Goal: Download file/media

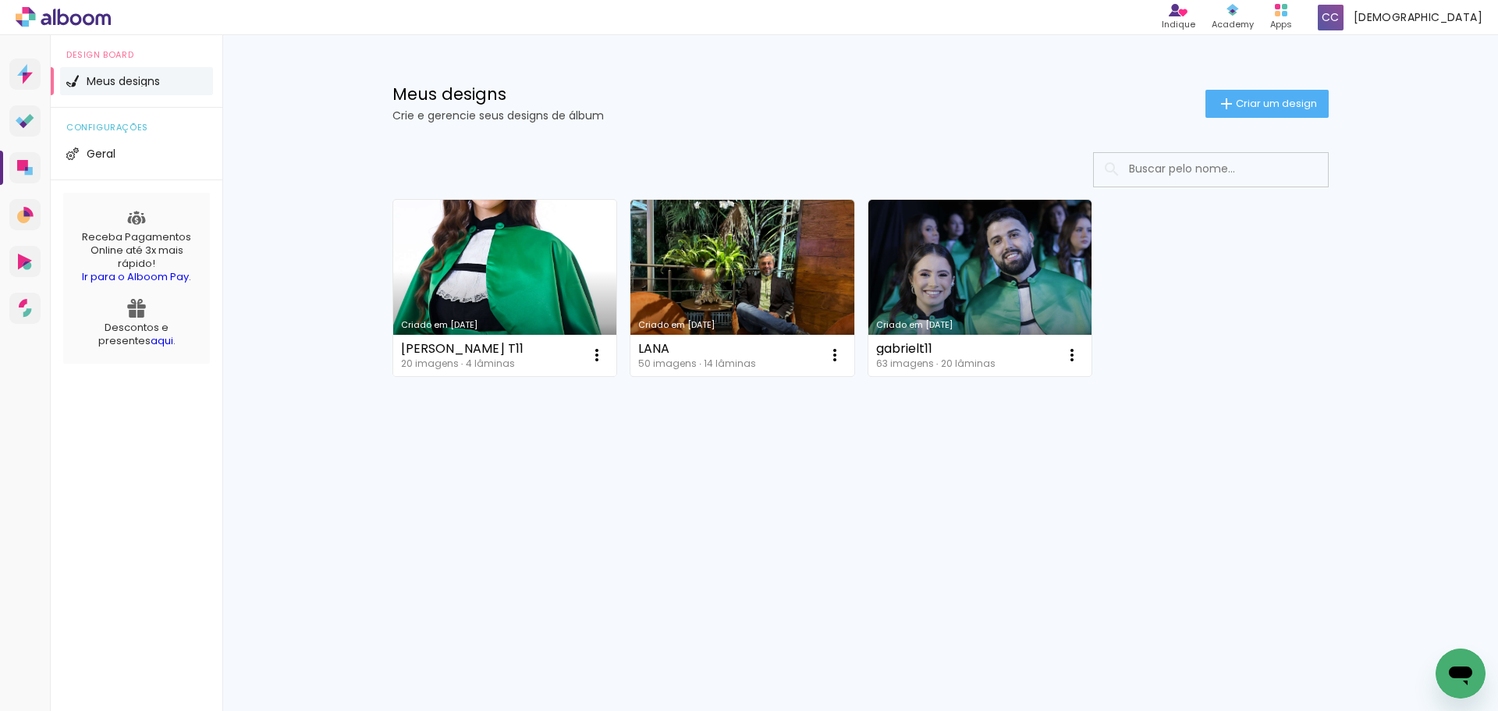
click at [526, 265] on link "Criado em [DATE]" at bounding box center [505, 288] width 224 height 176
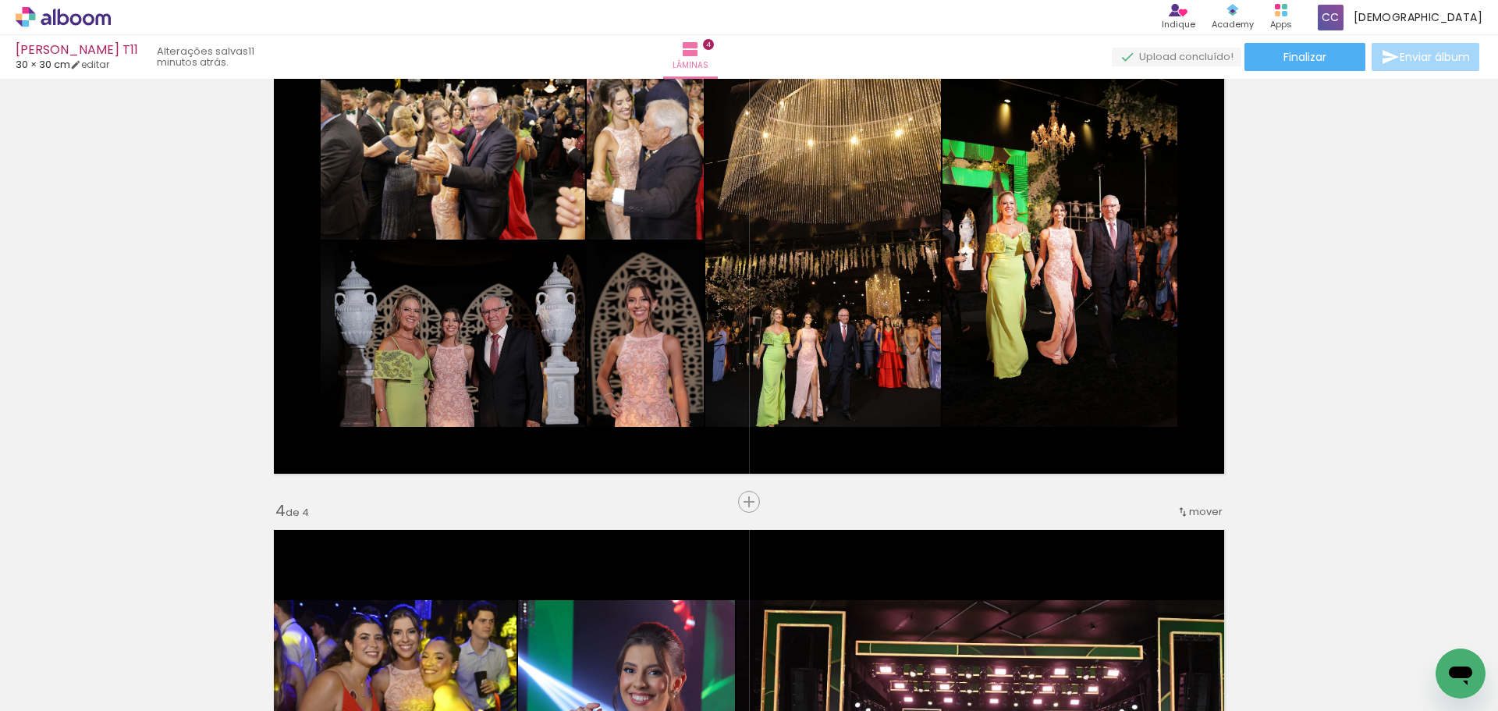
scroll to position [1170, 0]
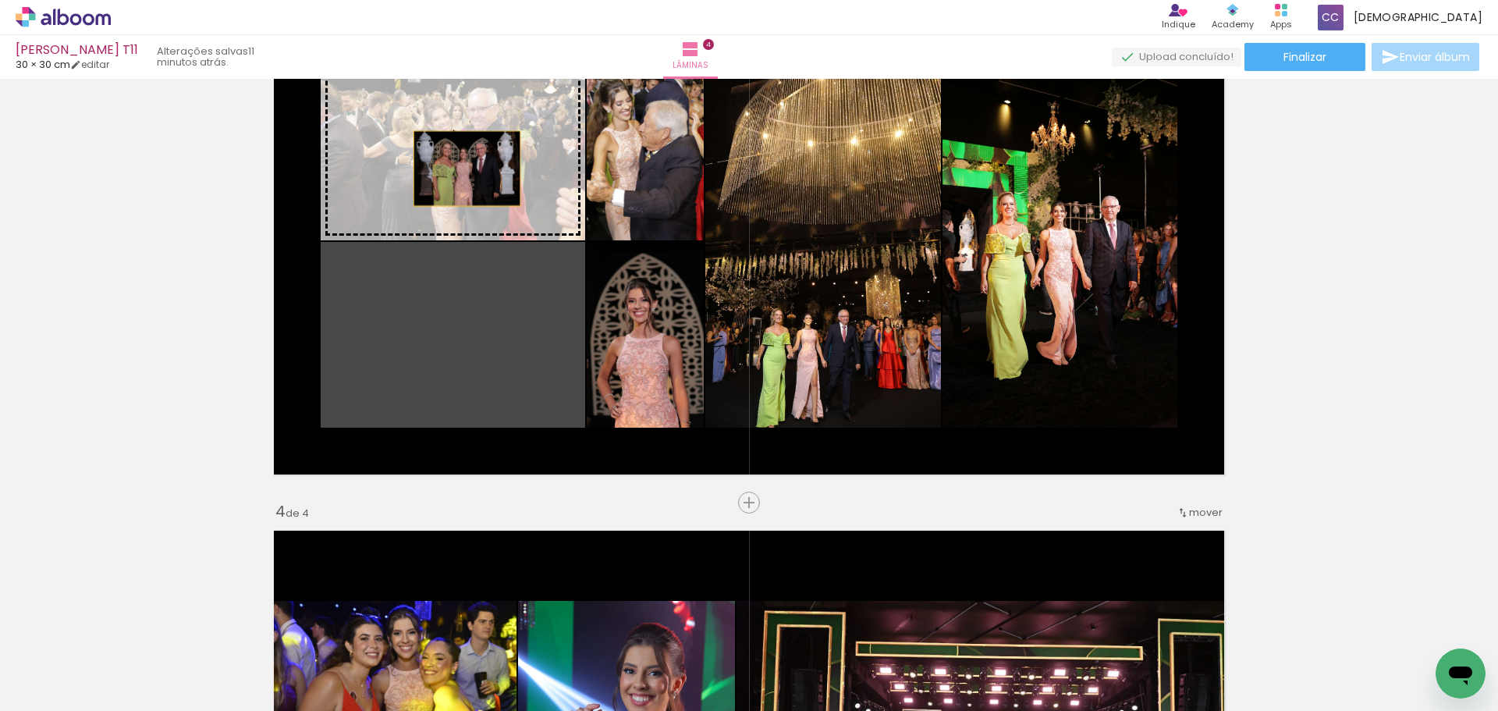
drag, startPoint x: 474, startPoint y: 358, endPoint x: 461, endPoint y: 169, distance: 190.0
click at [0, 0] on slot at bounding box center [0, 0] width 0 height 0
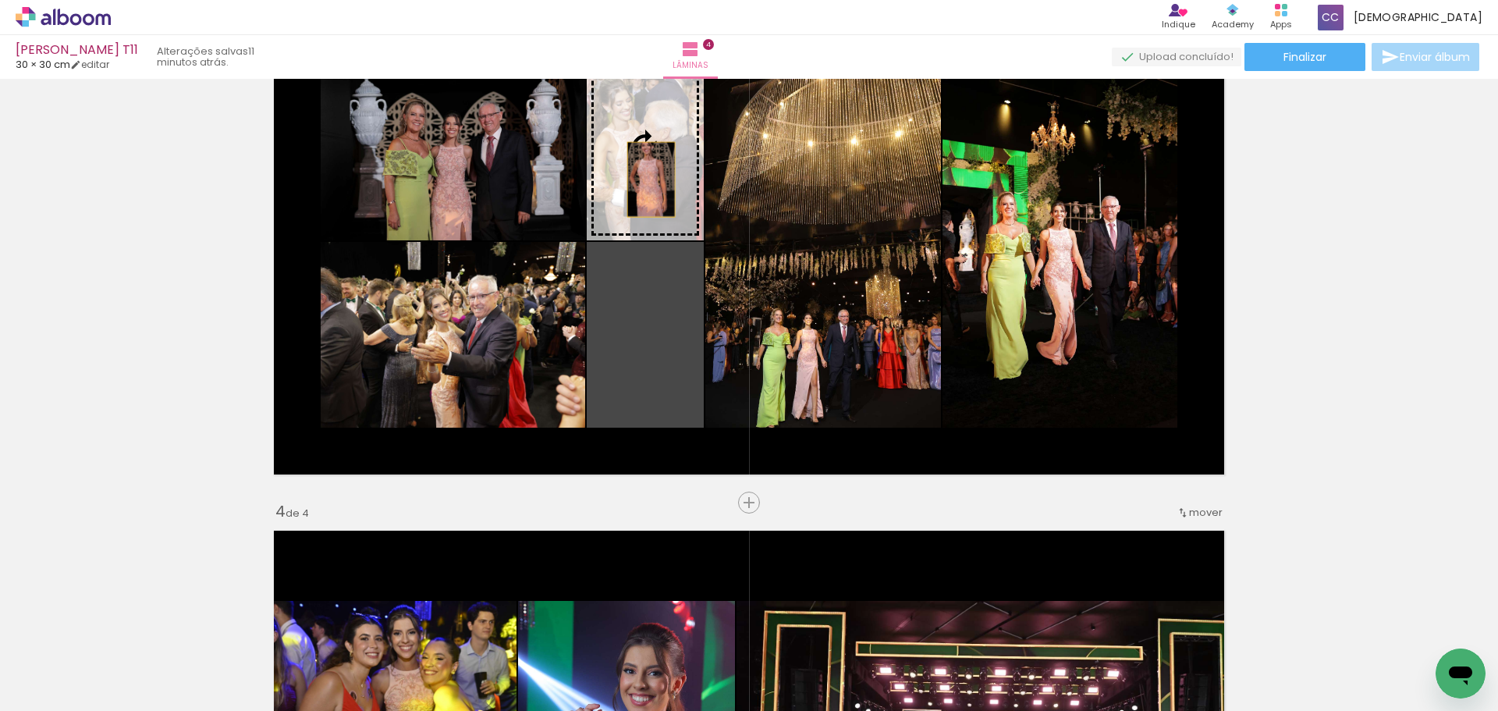
drag, startPoint x: 648, startPoint y: 369, endPoint x: 645, endPoint y: 179, distance: 189.6
click at [0, 0] on slot at bounding box center [0, 0] width 0 height 0
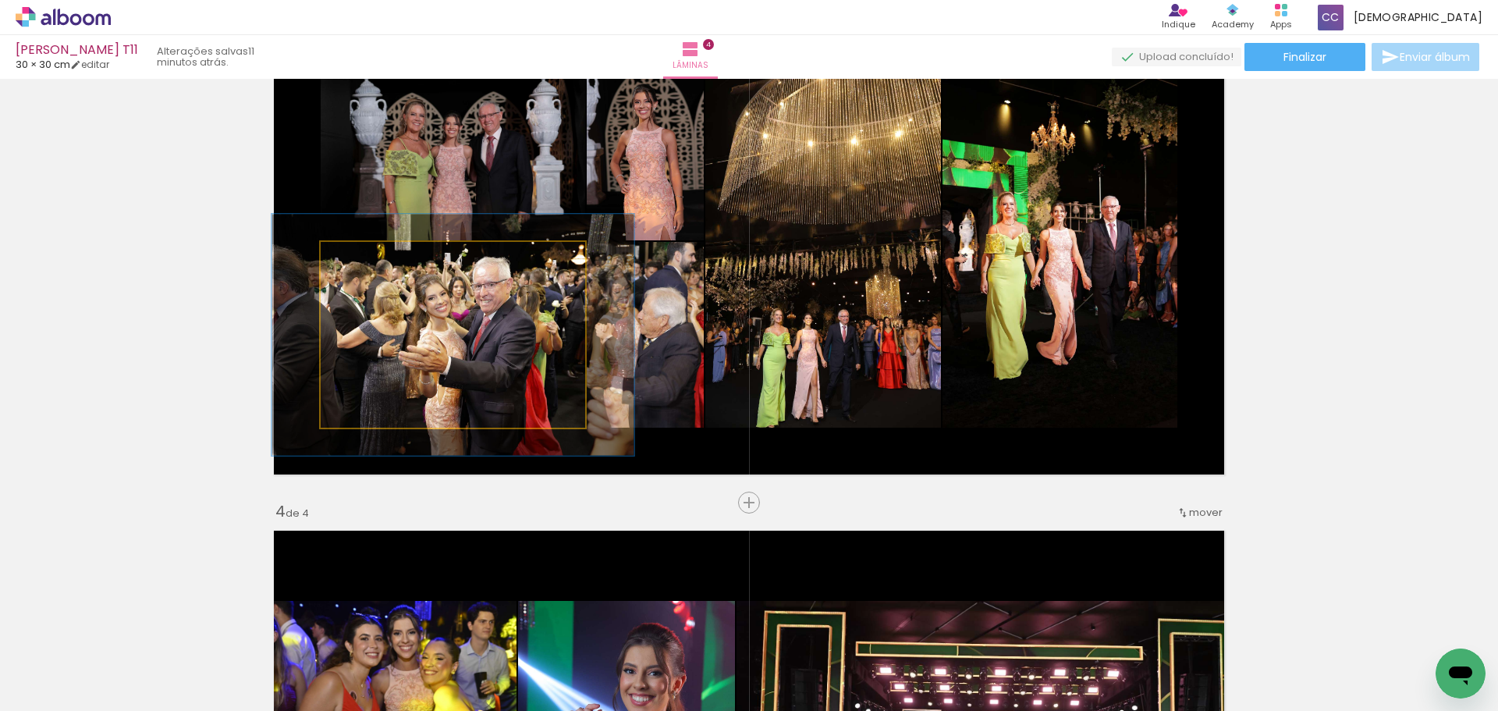
drag, startPoint x: 360, startPoint y: 256, endPoint x: 375, endPoint y: 250, distance: 16.5
type paper-slider "129"
click at [375, 250] on div at bounding box center [373, 258] width 25 height 25
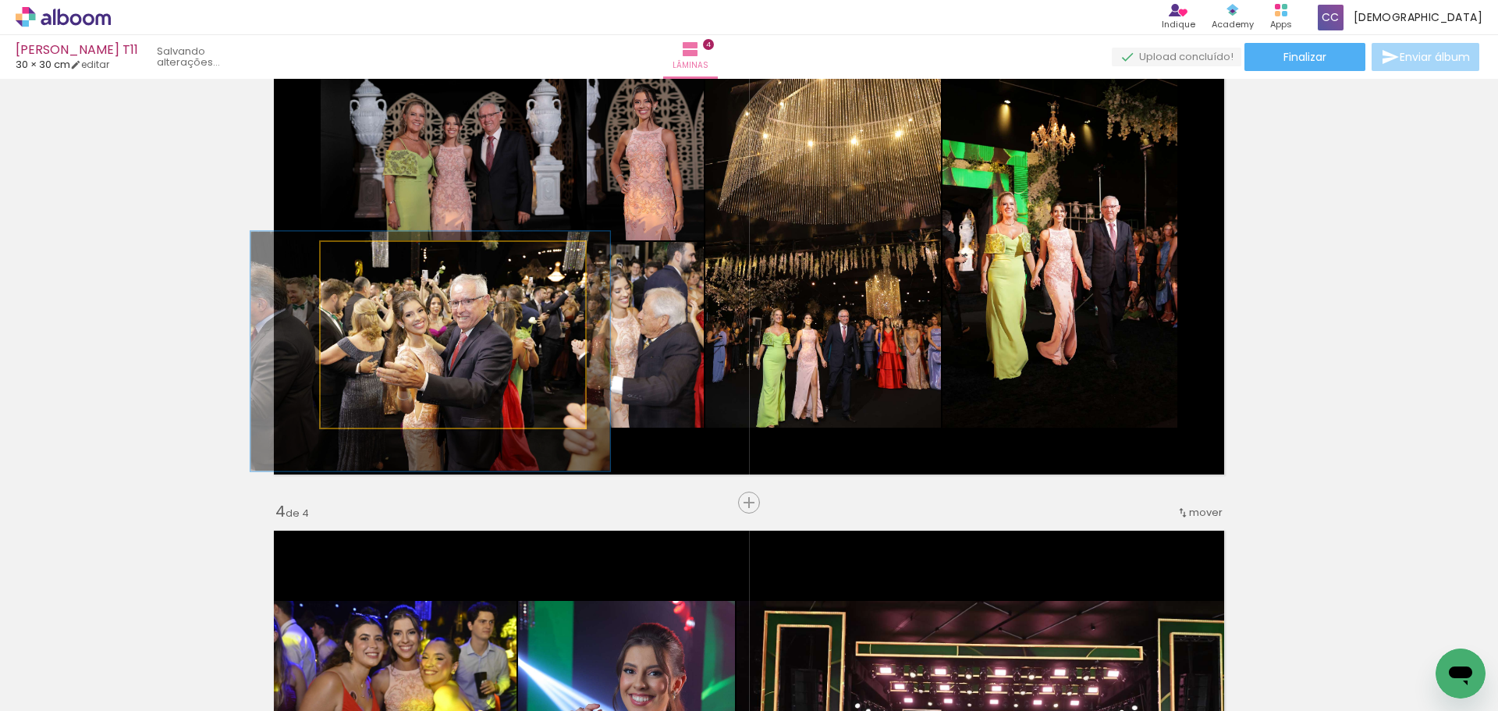
drag, startPoint x: 457, startPoint y: 323, endPoint x: 435, endPoint y: 339, distance: 27.9
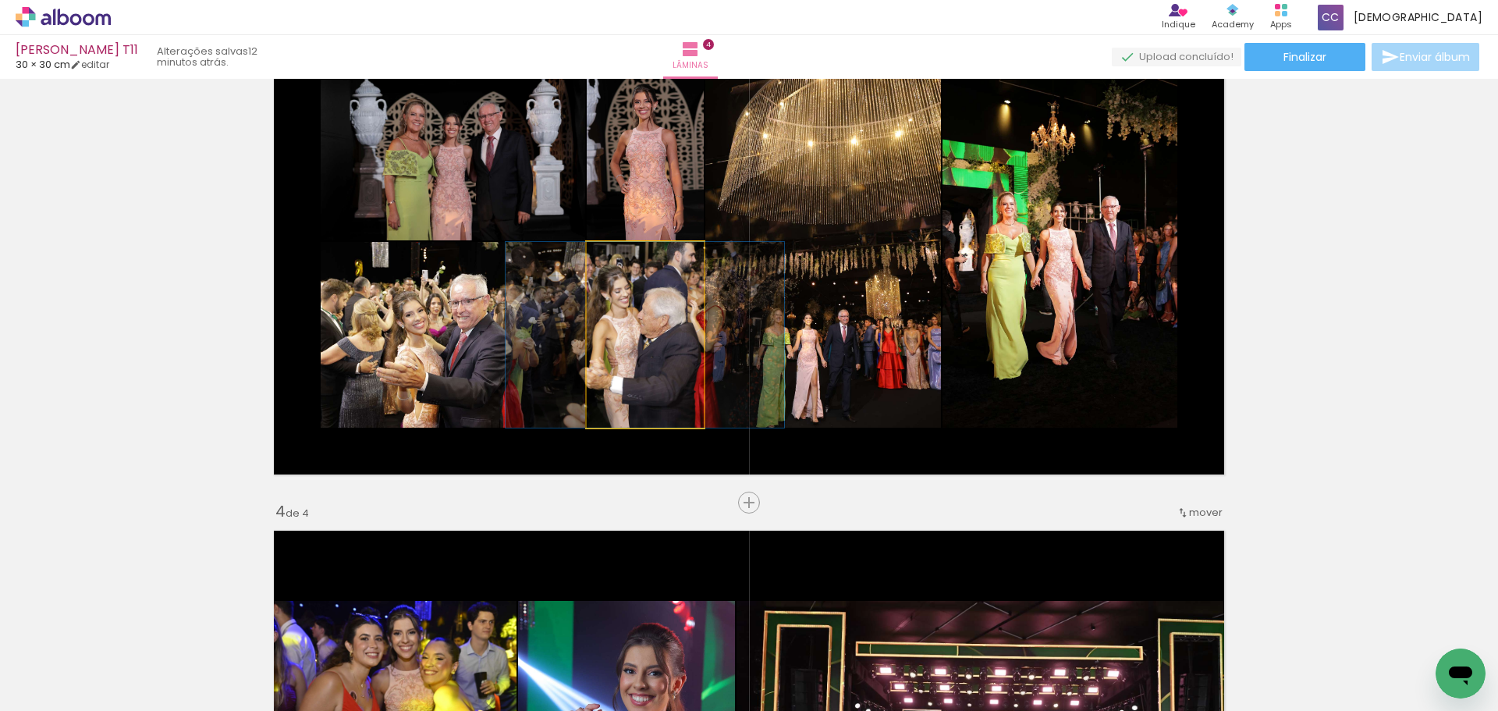
drag, startPoint x: 623, startPoint y: 254, endPoint x: 588, endPoint y: 252, distance: 34.4
type paper-slider "100"
click at [591, 252] on div at bounding box center [644, 258] width 106 height 23
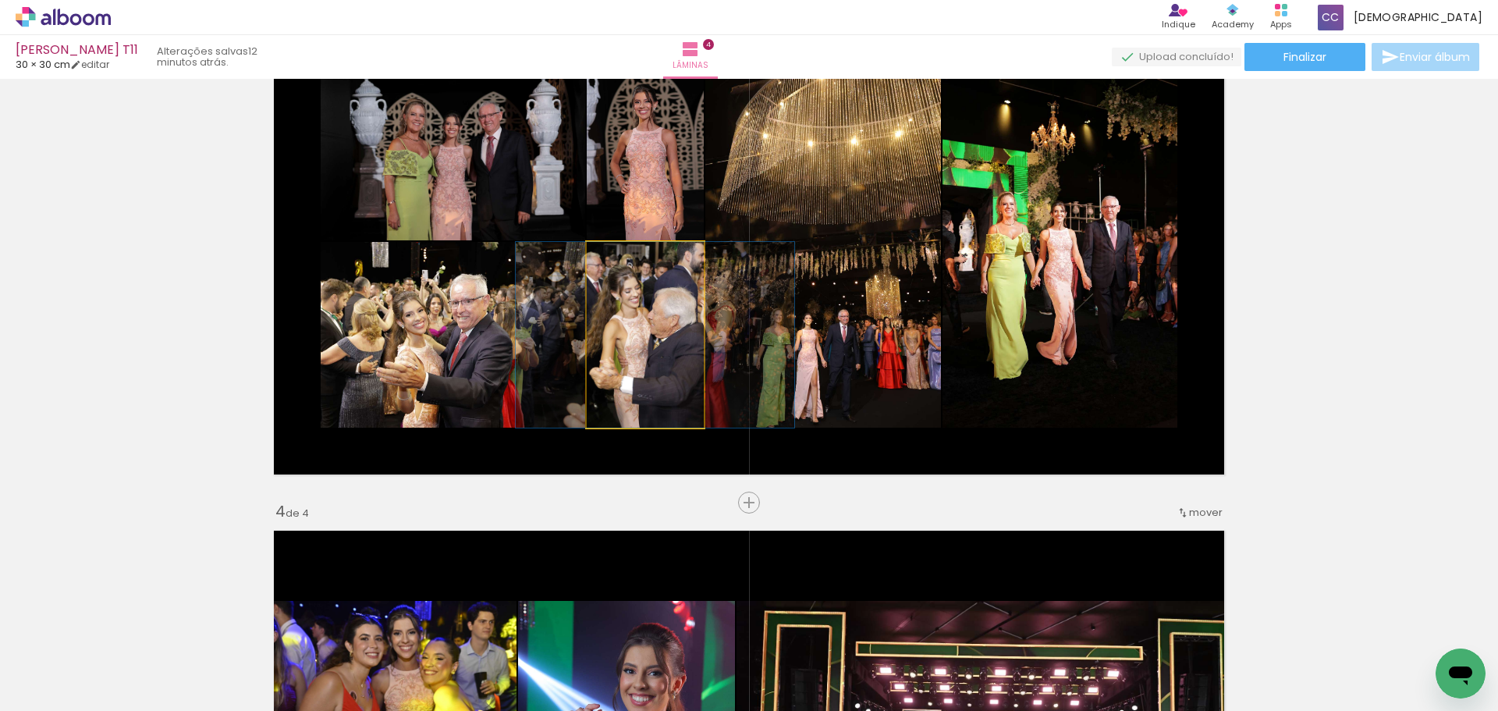
drag, startPoint x: 619, startPoint y: 363, endPoint x: 629, endPoint y: 368, distance: 11.5
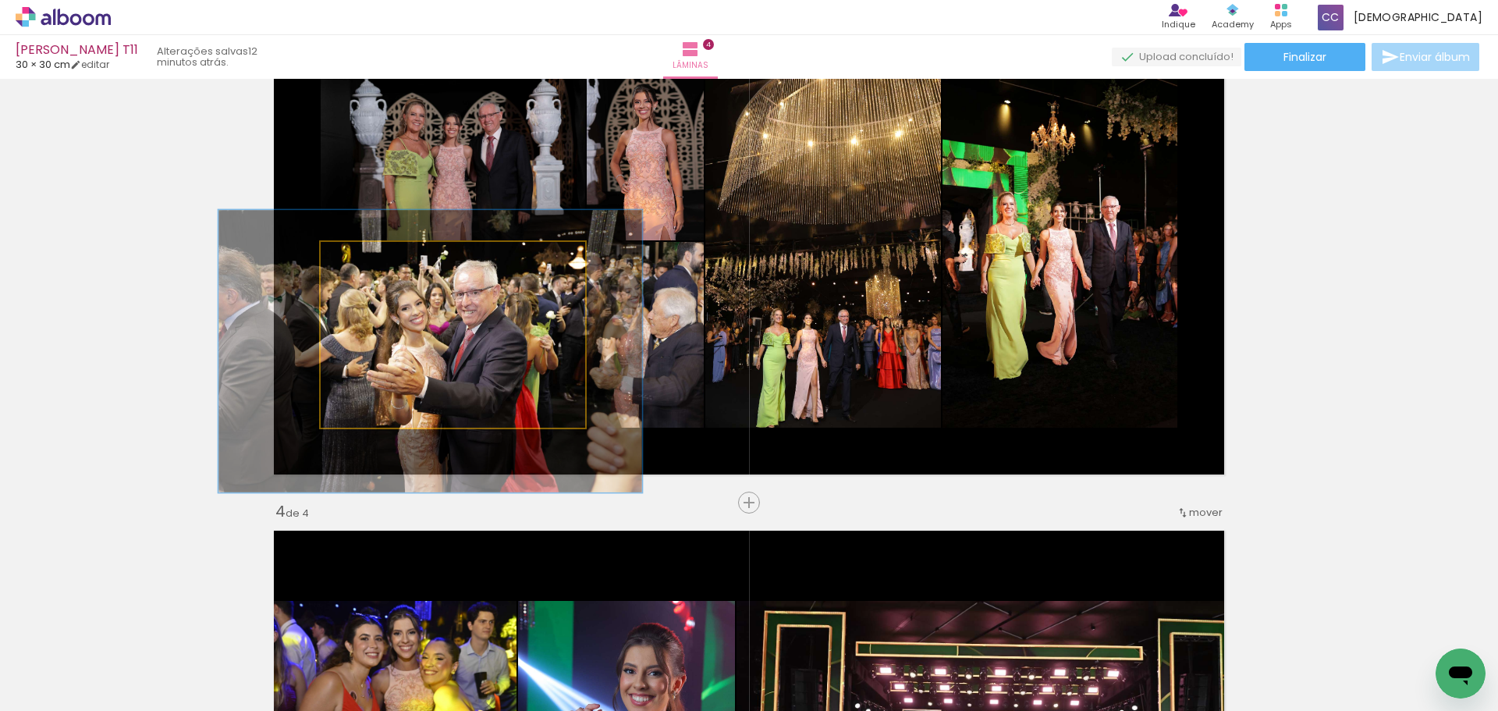
drag, startPoint x: 367, startPoint y: 261, endPoint x: 382, endPoint y: 261, distance: 14.0
type paper-slider "152"
click at [382, 261] on div at bounding box center [389, 258] width 14 height 14
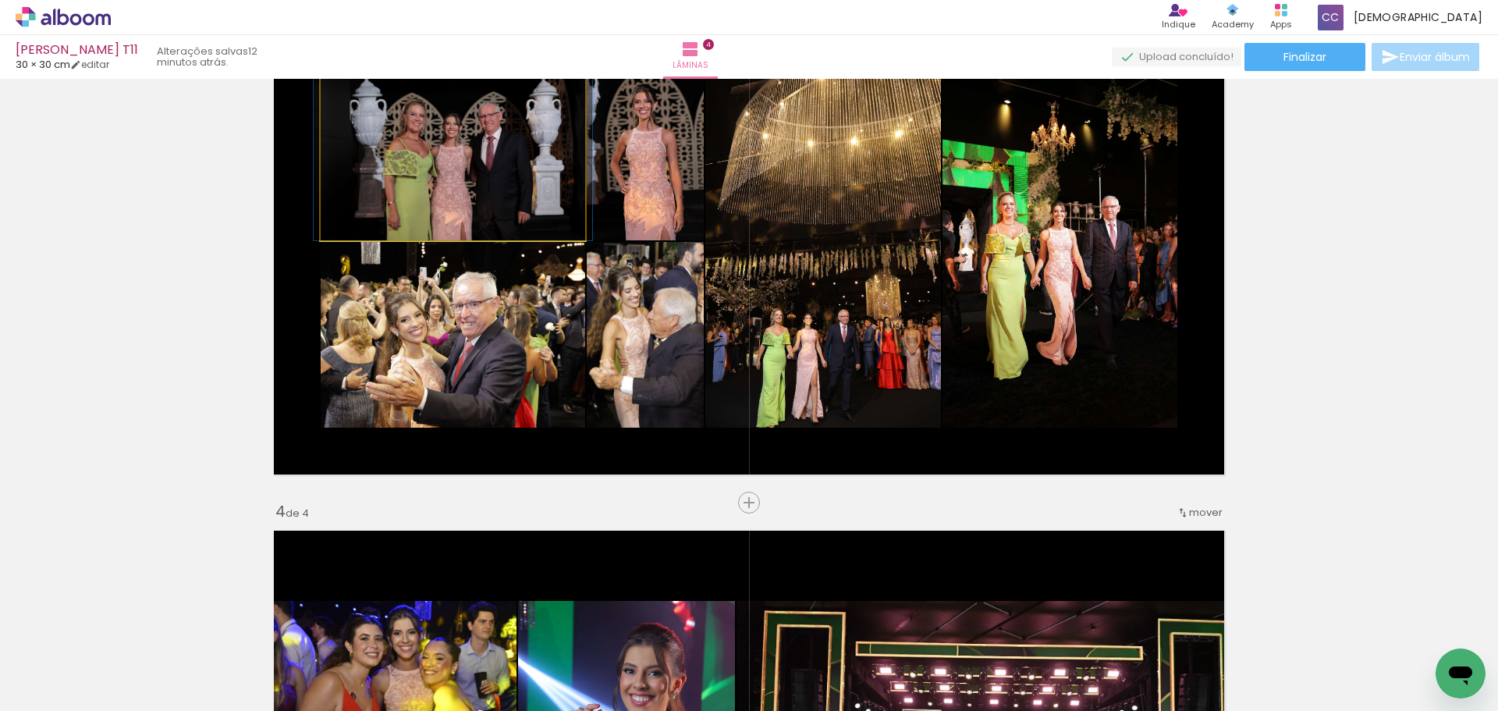
click at [468, 147] on quentale-photo at bounding box center [453, 148] width 264 height 186
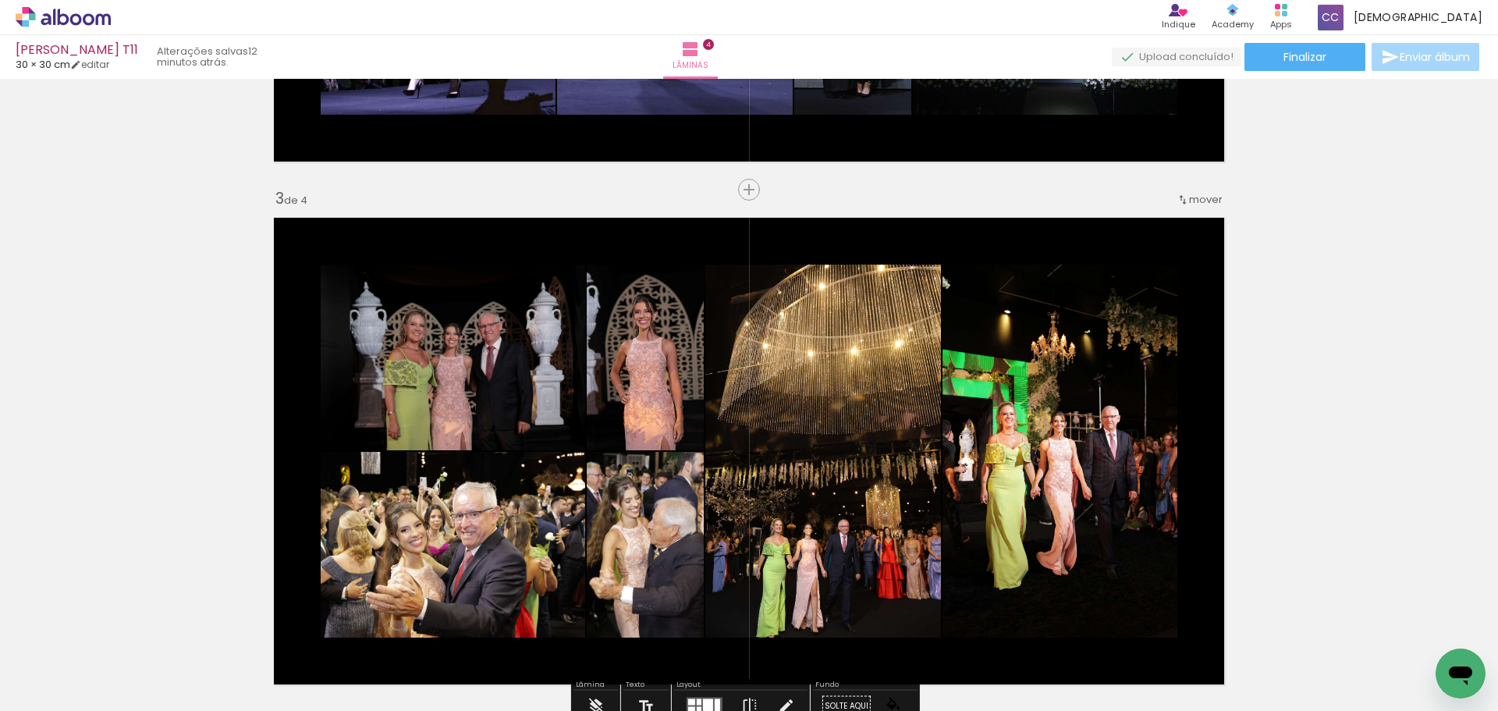
scroll to position [936, 0]
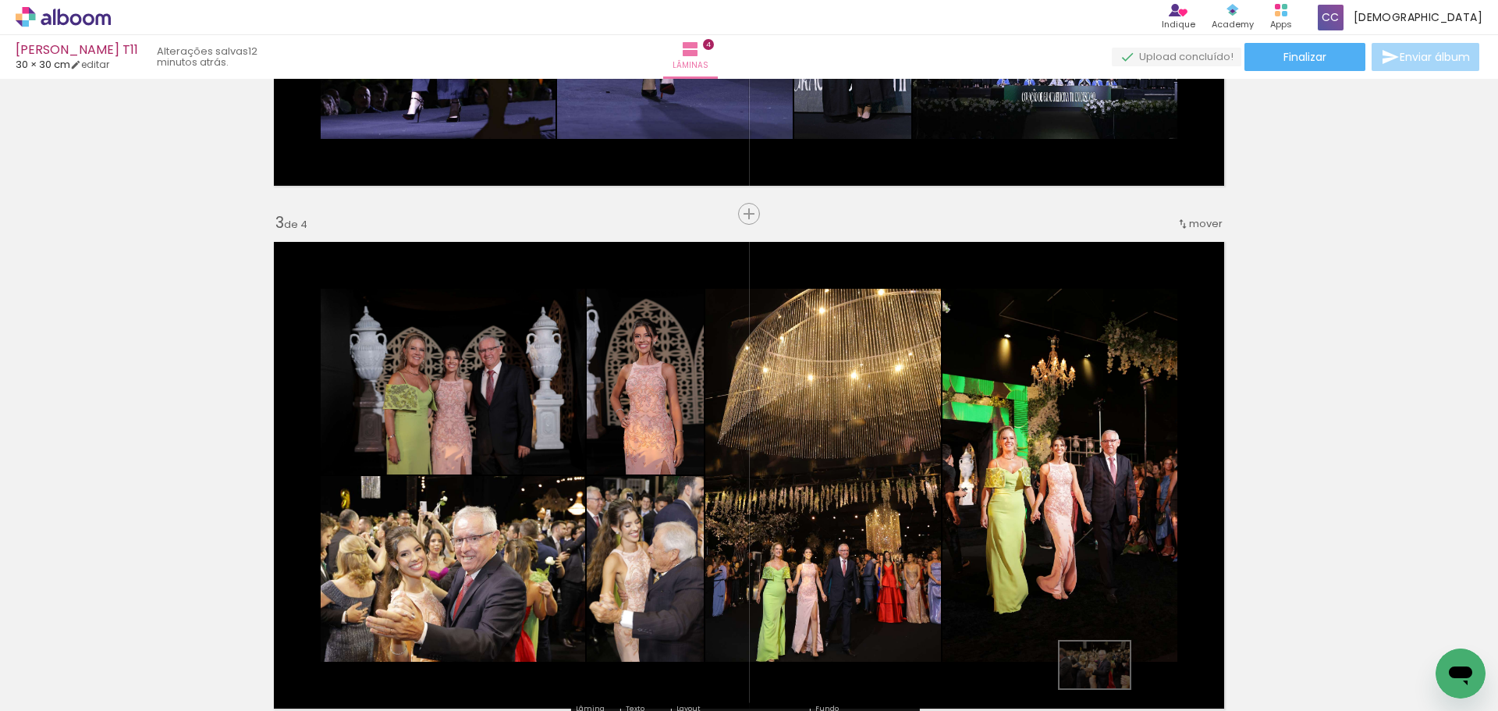
drag, startPoint x: 935, startPoint y: 697, endPoint x: 1116, endPoint y: 688, distance: 180.4
click at [0, 0] on slot at bounding box center [0, 0] width 0 height 0
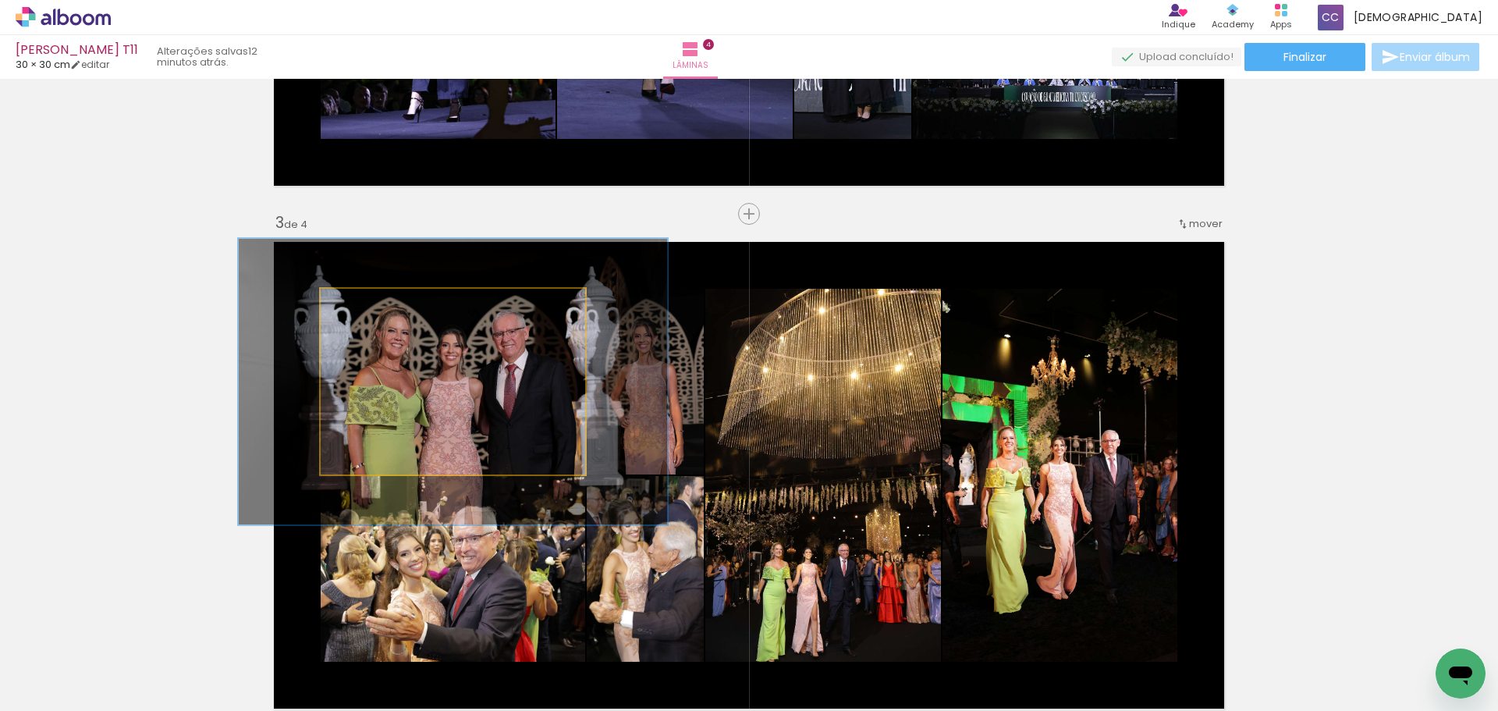
drag, startPoint x: 355, startPoint y: 303, endPoint x: 384, endPoint y: 302, distance: 28.9
type paper-slider "154"
click at [384, 302] on div at bounding box center [386, 305] width 14 height 14
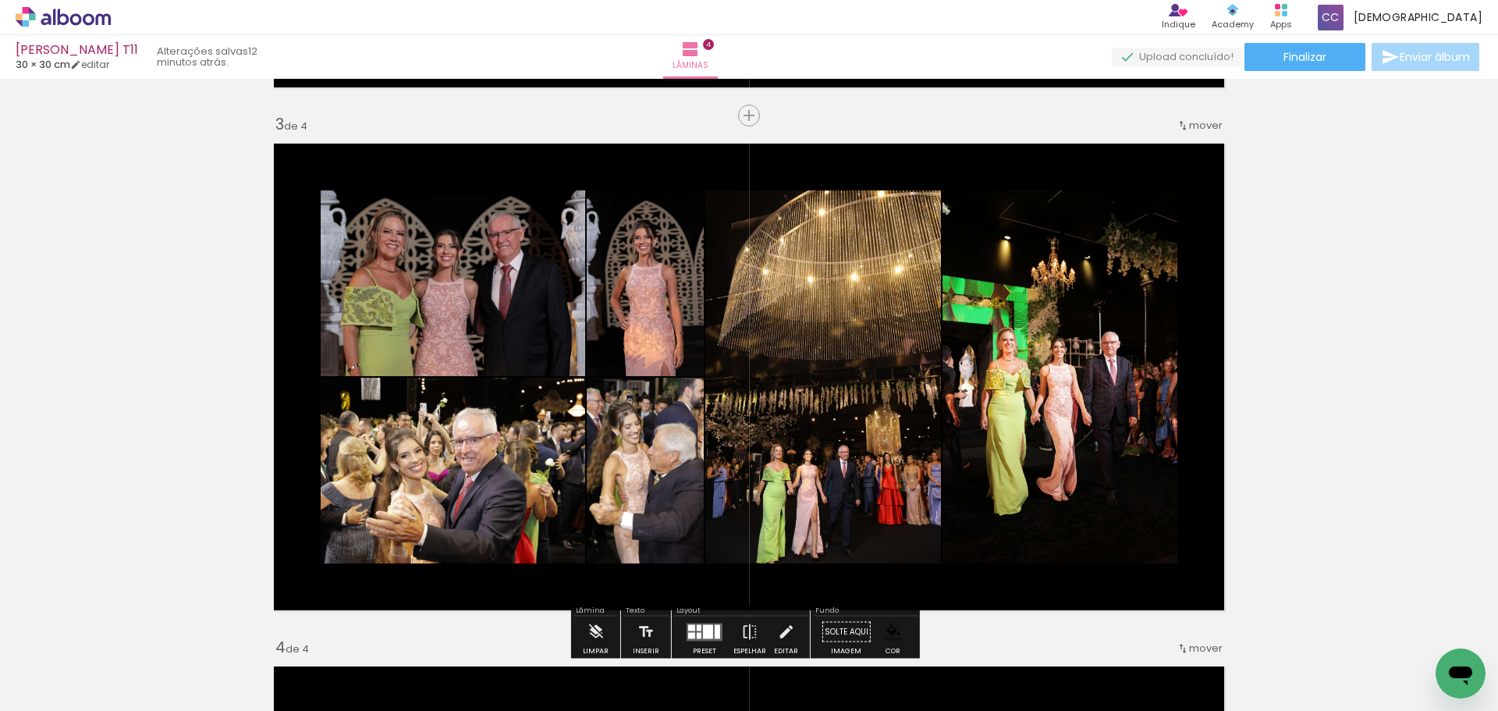
scroll to position [1092, 0]
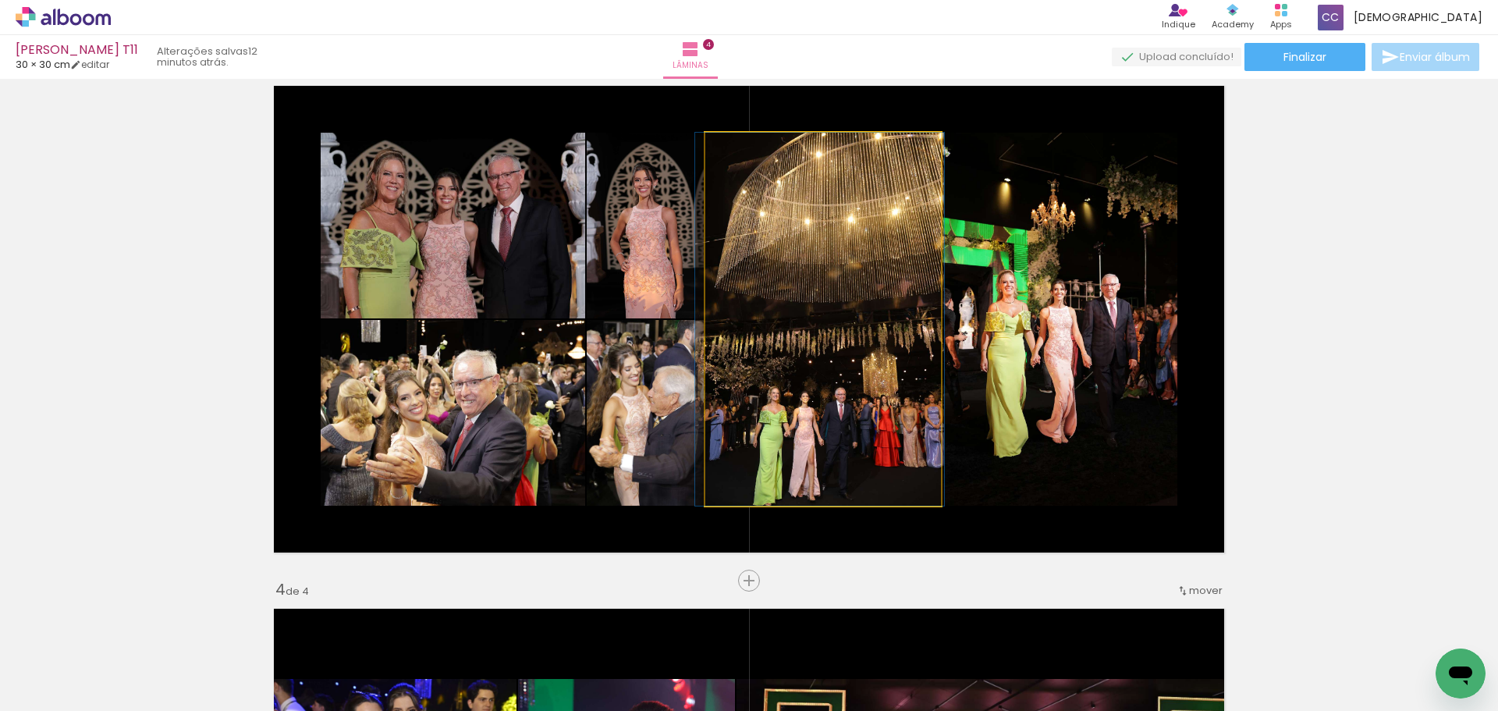
drag, startPoint x: 876, startPoint y: 324, endPoint x: 873, endPoint y: 265, distance: 58.6
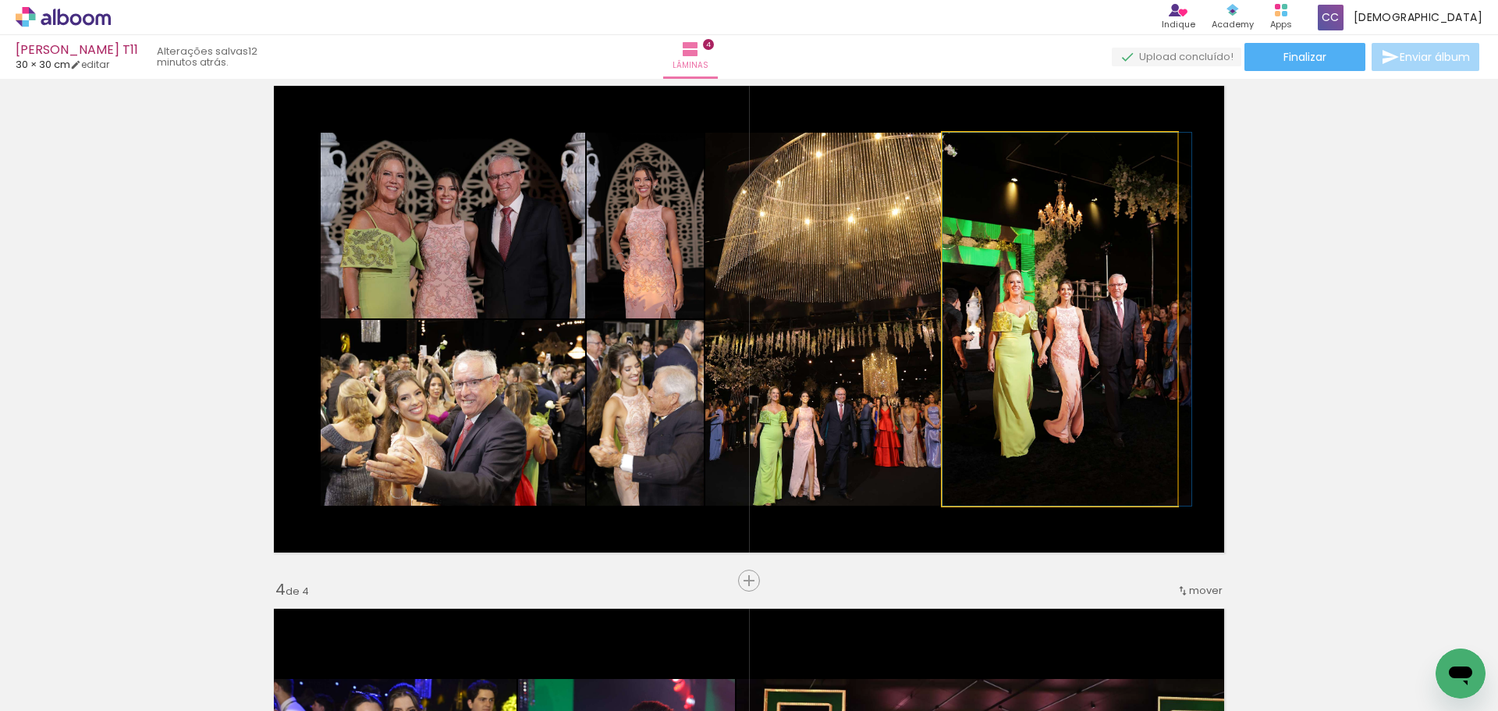
drag, startPoint x: 1059, startPoint y: 298, endPoint x: 1069, endPoint y: 325, distance: 28.4
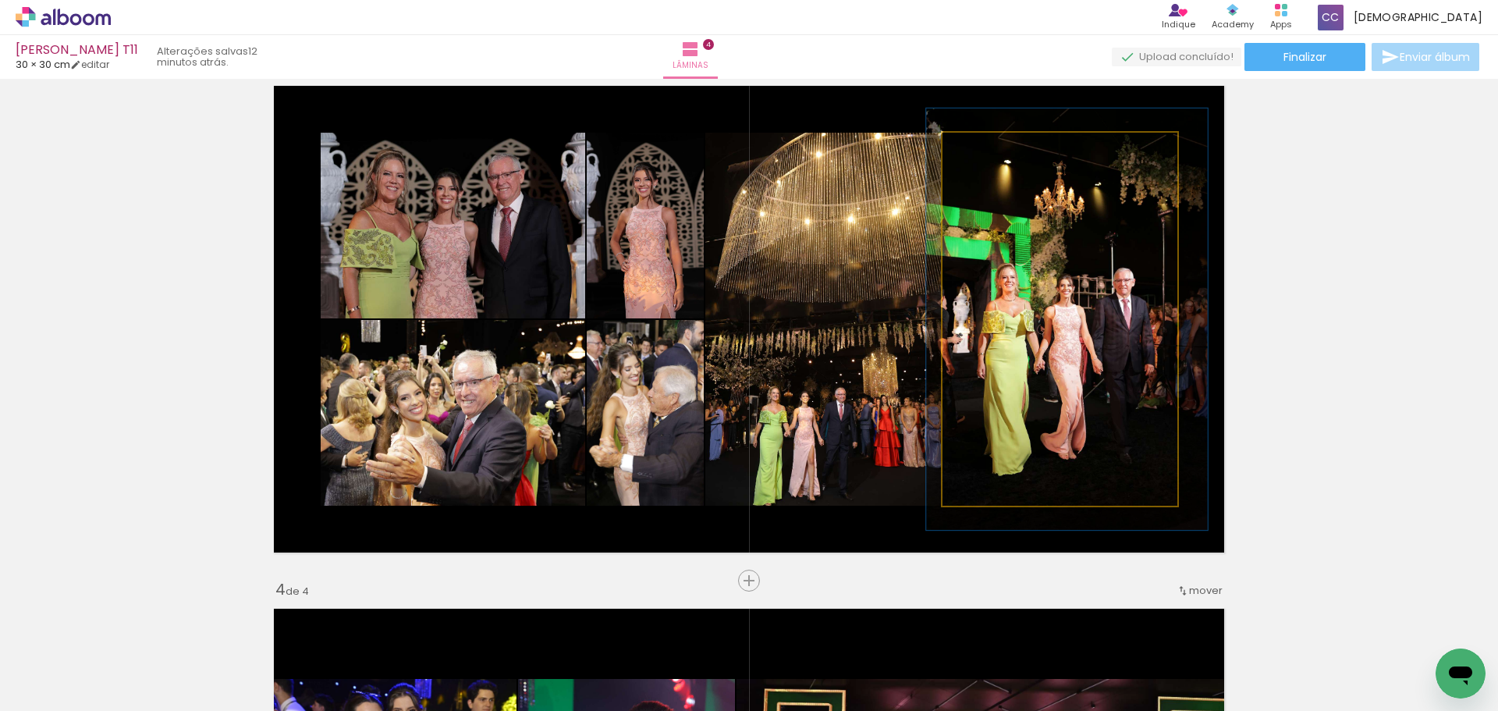
type paper-slider "113"
click at [984, 144] on div at bounding box center [986, 149] width 25 height 25
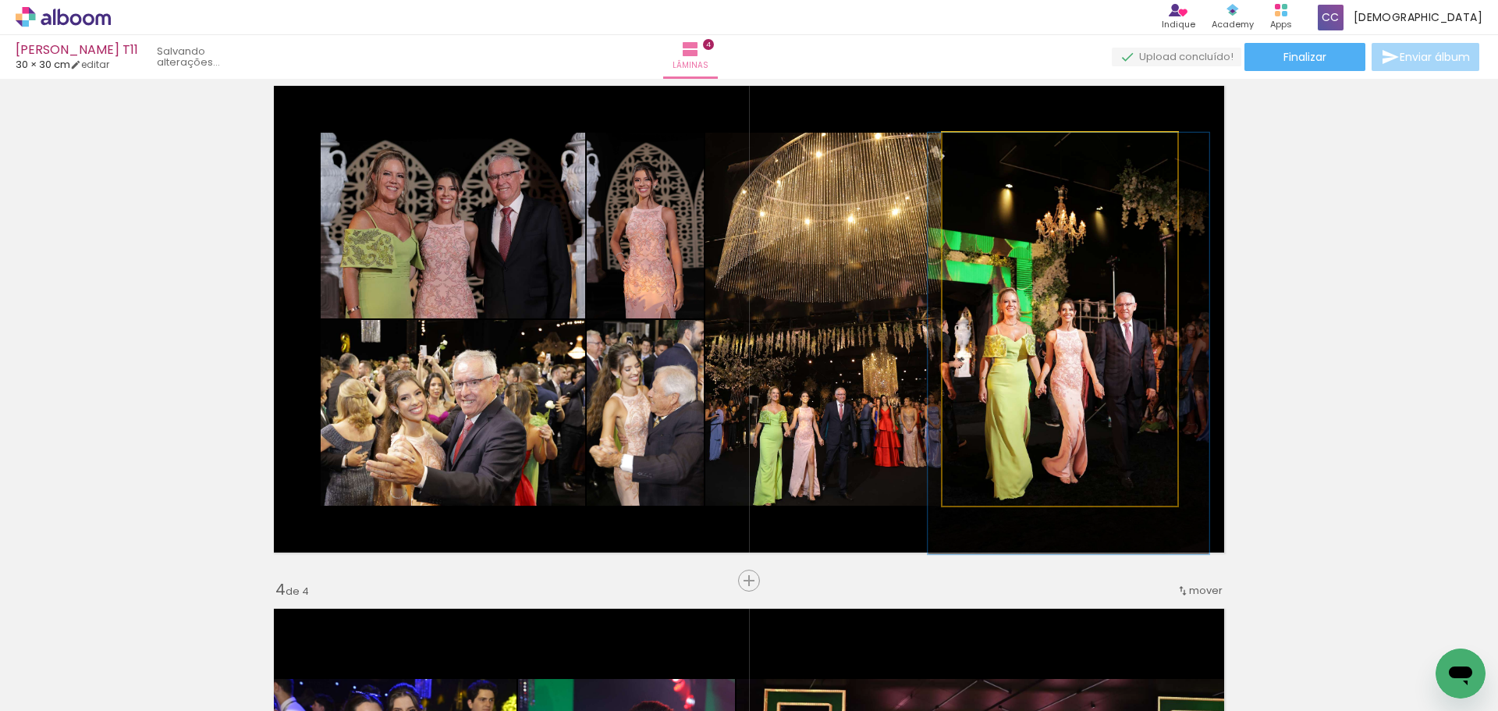
drag, startPoint x: 1045, startPoint y: 252, endPoint x: 1046, endPoint y: 298, distance: 46.1
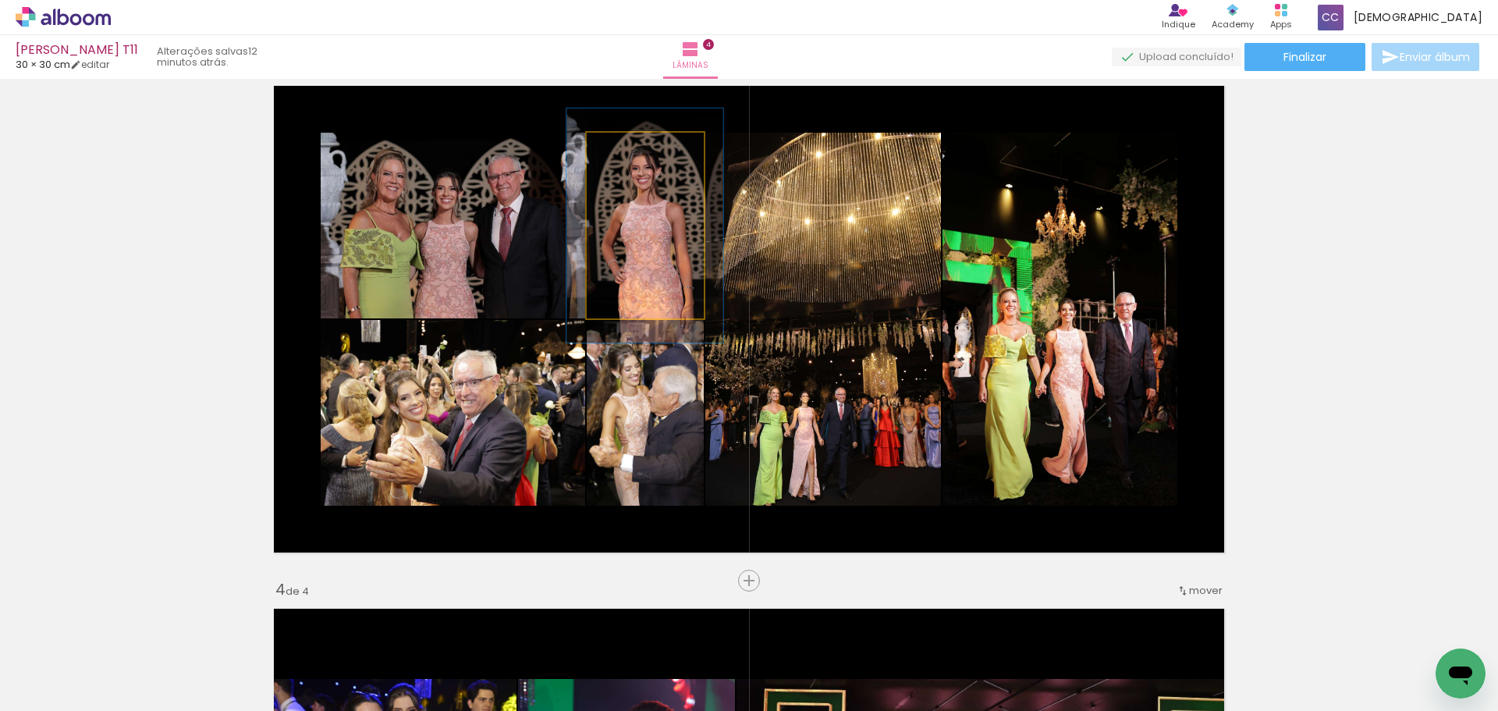
drag, startPoint x: 622, startPoint y: 154, endPoint x: 636, endPoint y: 153, distance: 14.1
type paper-slider "126"
click at [636, 153] on div at bounding box center [637, 149] width 25 height 25
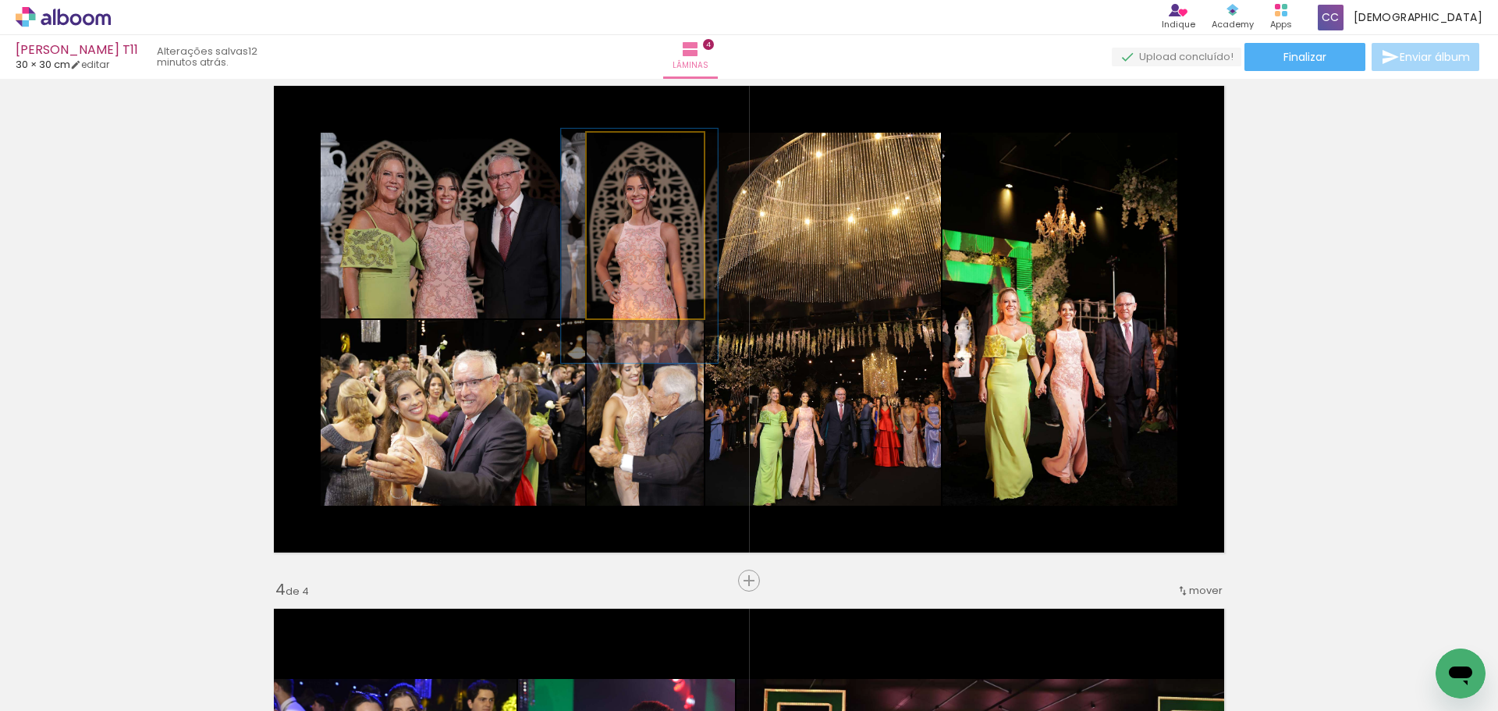
drag, startPoint x: 650, startPoint y: 231, endPoint x: 644, endPoint y: 251, distance: 21.0
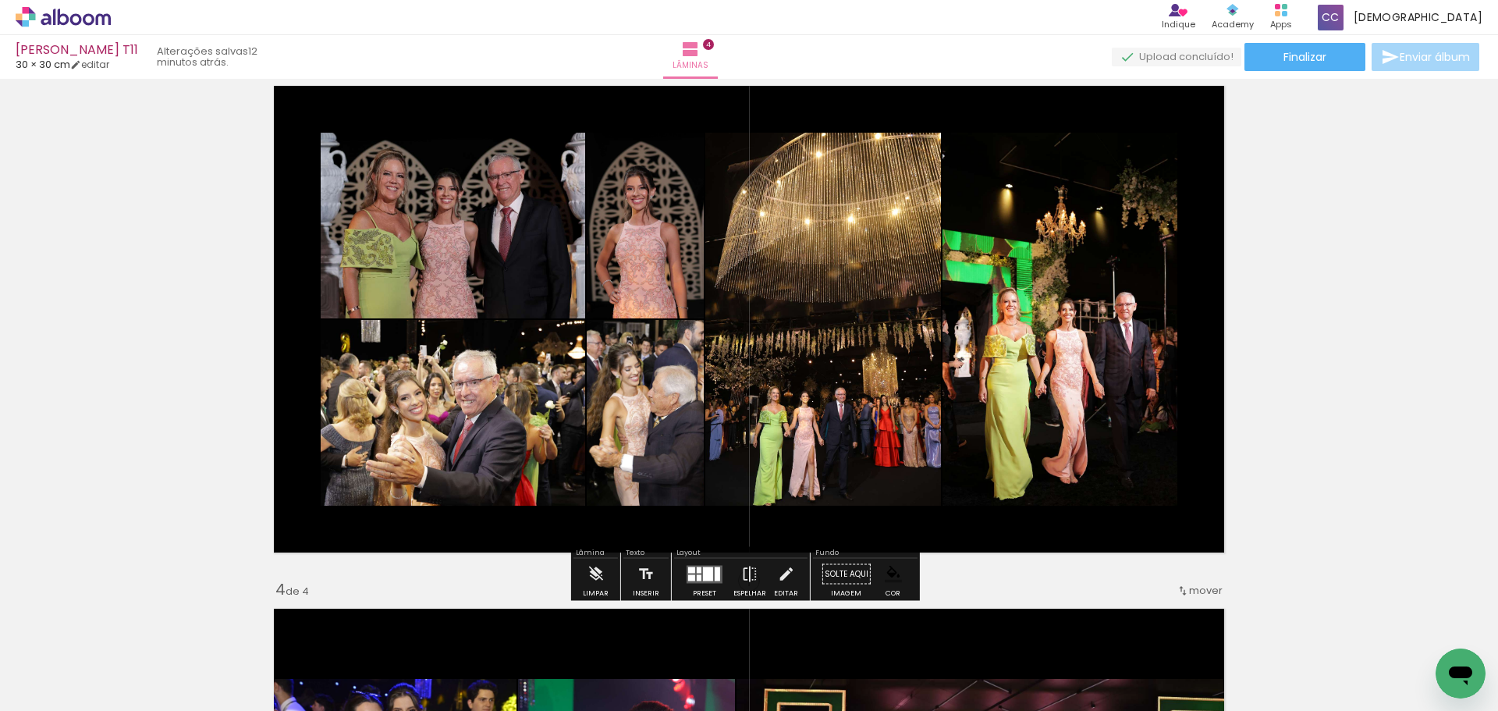
click at [1096, 379] on quentale-photo at bounding box center [1059, 319] width 235 height 373
click at [1337, 55] on paper-button "Finalizar" at bounding box center [1304, 57] width 121 height 28
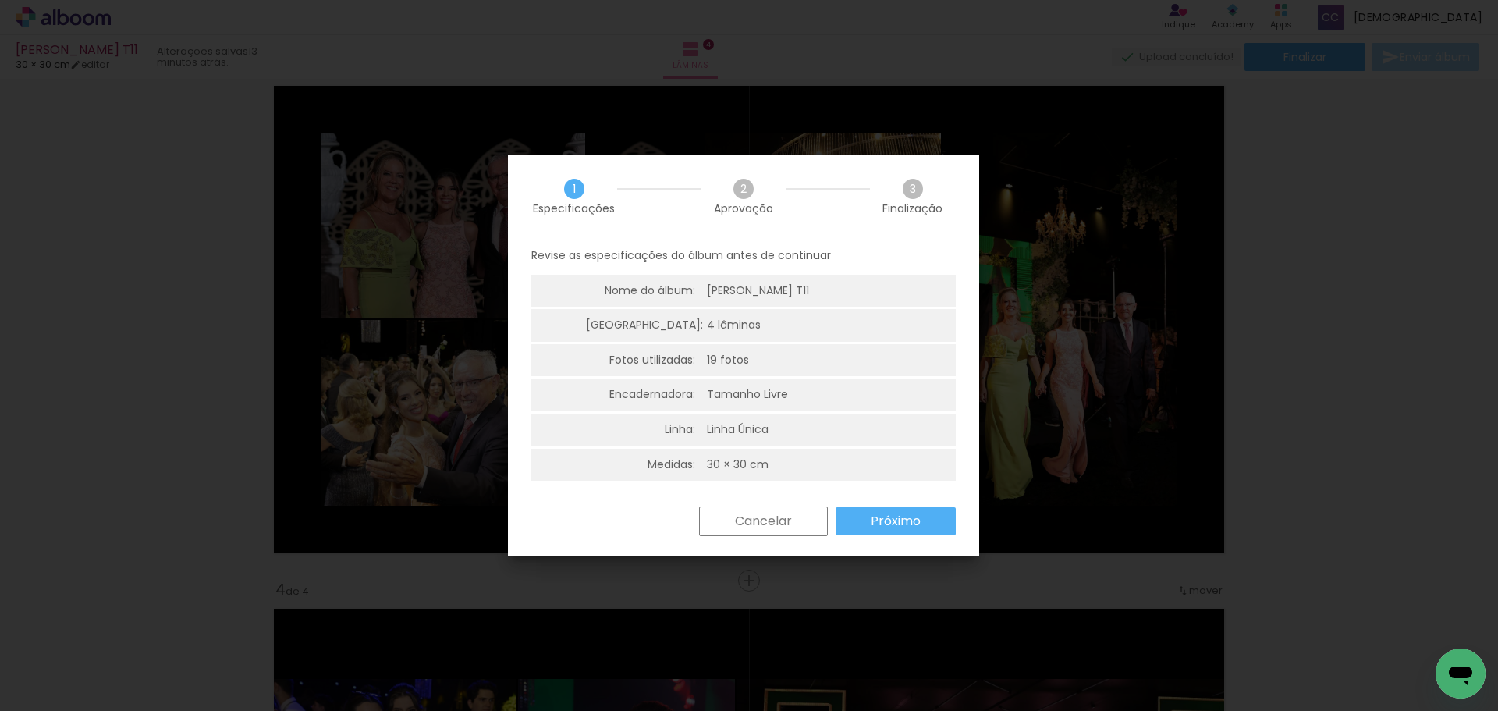
click at [865, 521] on paper-button "Próximo" at bounding box center [896, 521] width 120 height 28
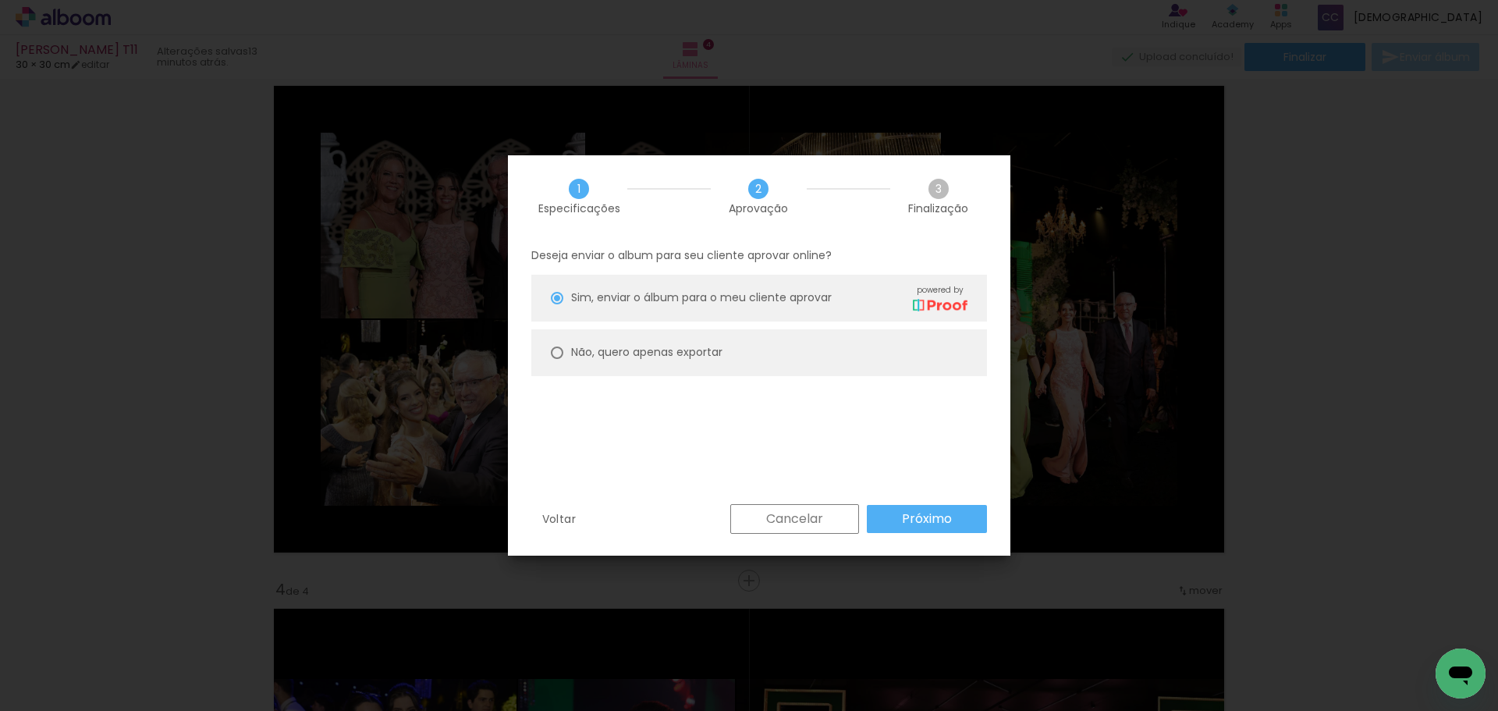
click at [0, 0] on slot "Não, quero apenas exportar" at bounding box center [0, 0] width 0 height 0
type paper-radio-button "on"
click at [0, 0] on slot "Próximo" at bounding box center [0, 0] width 0 height 0
type input "Alta, 300 DPI"
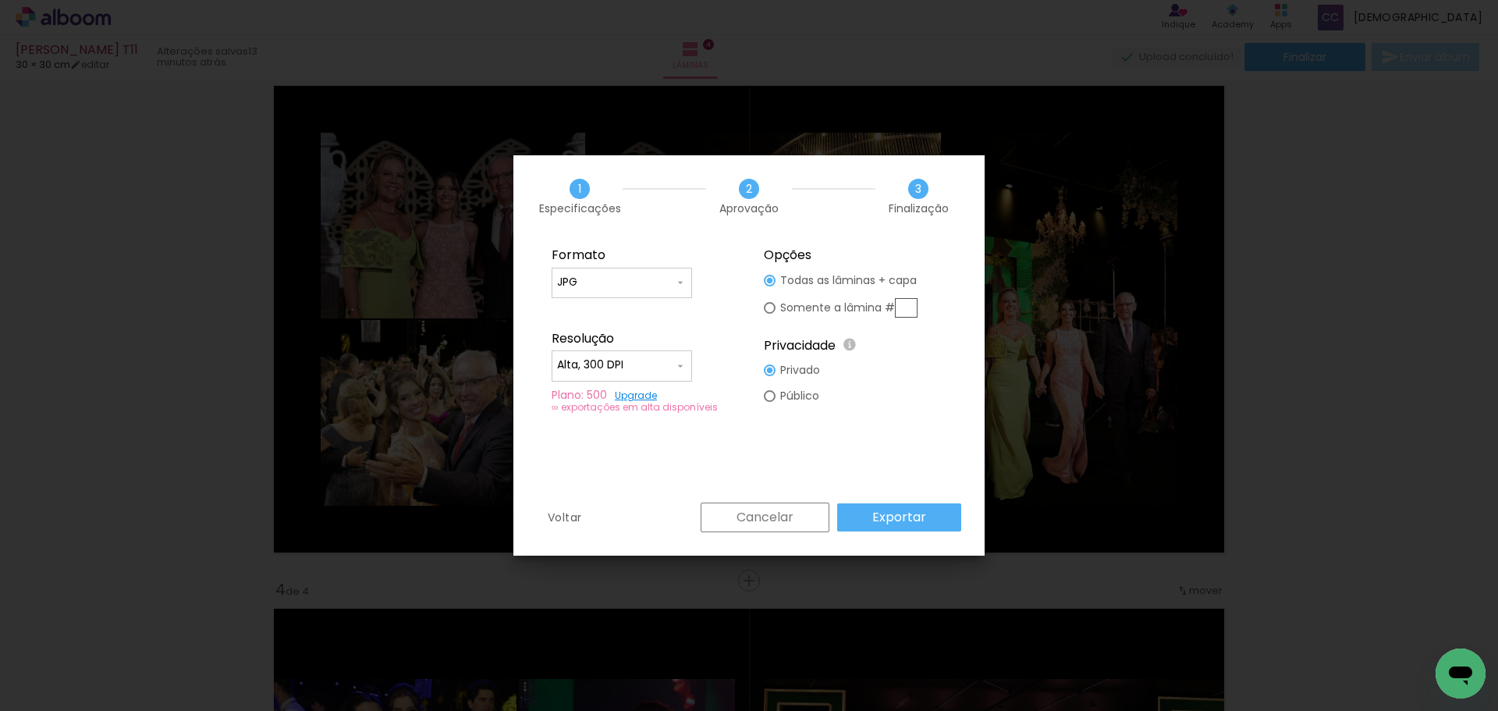
click at [0, 0] on slot "Somente a lâmina #" at bounding box center [0, 0] width 0 height 0
type paper-radio-button "on"
click at [0, 0] on slot "Somente a lâmina #" at bounding box center [0, 0] width 0 height 0
click at [910, 307] on input "text" at bounding box center [906, 308] width 23 height 20
type input "3"
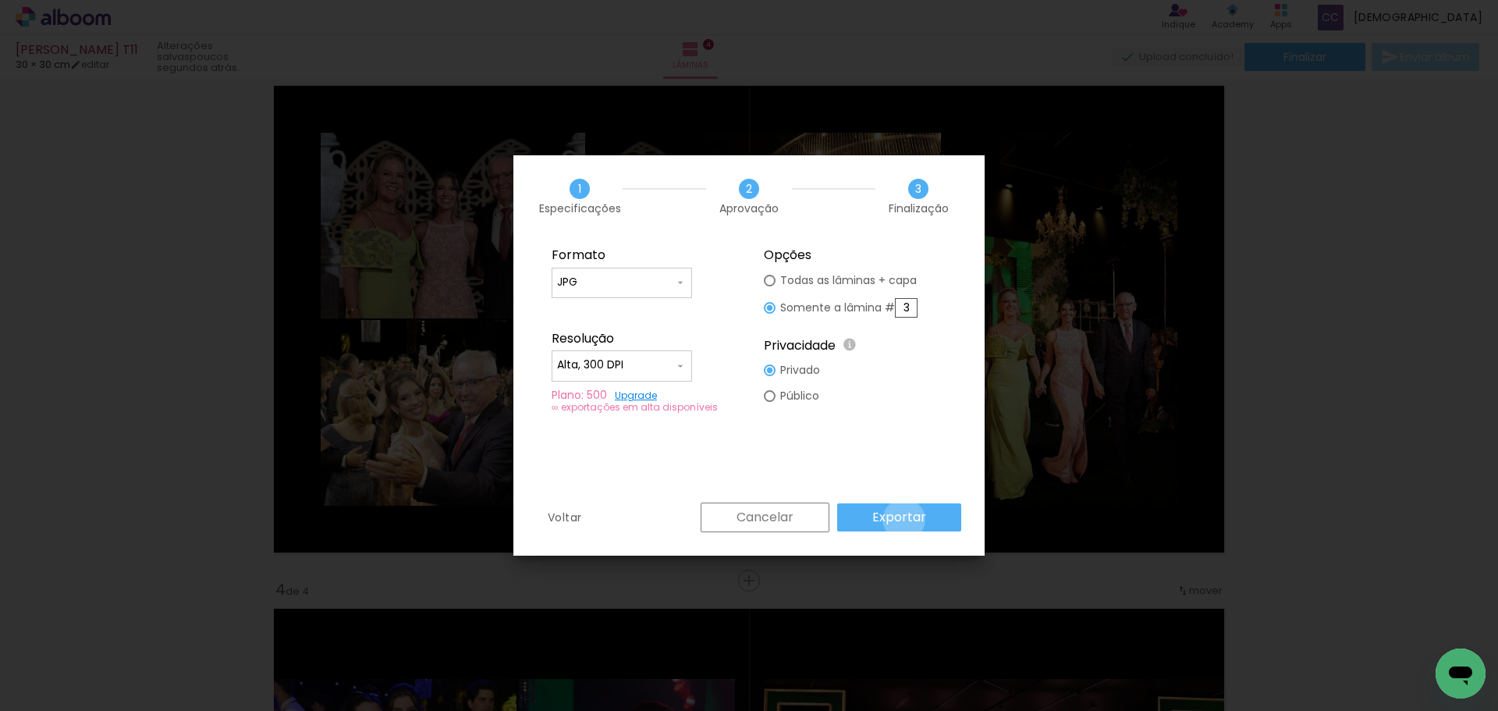
click at [0, 0] on slot "Exportar" at bounding box center [0, 0] width 0 height 0
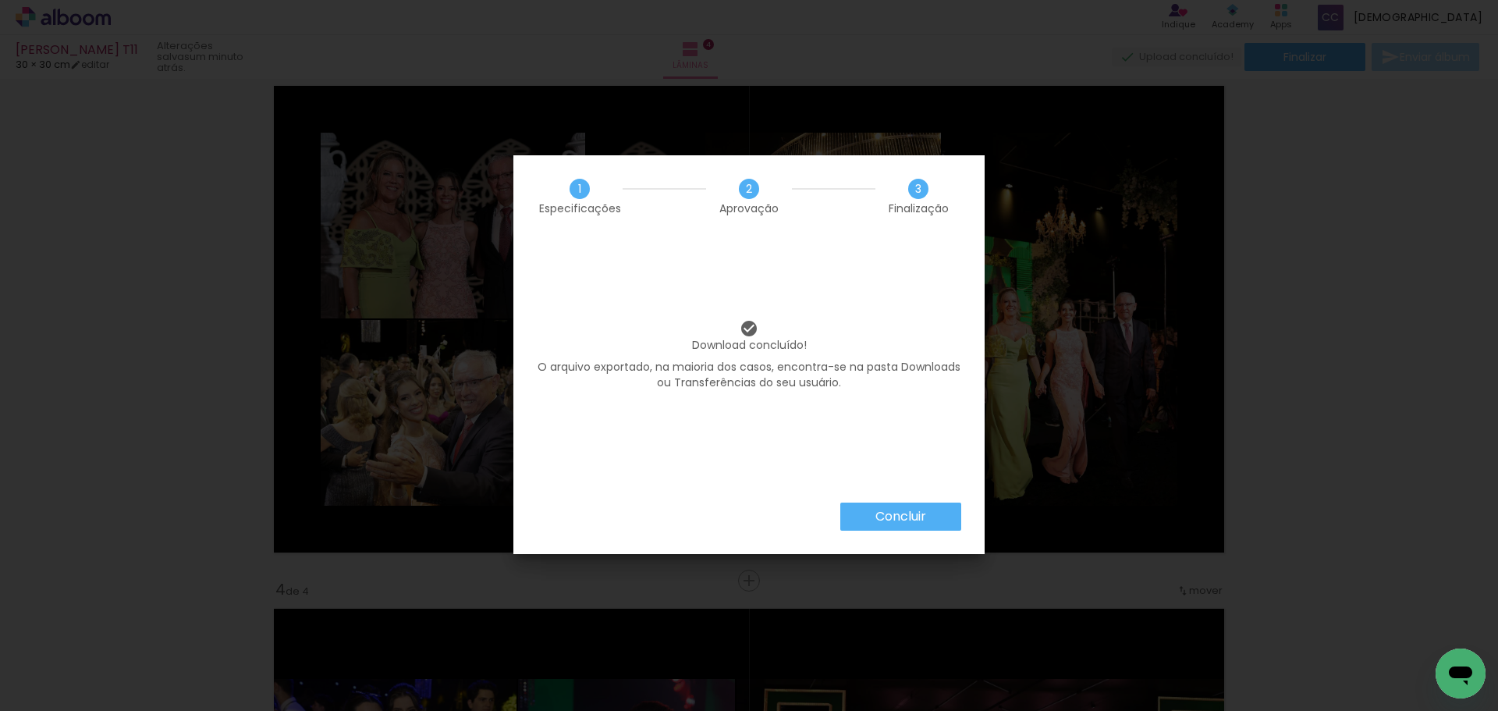
click at [0, 0] on slot "Concluir" at bounding box center [0, 0] width 0 height 0
